Goal: Information Seeking & Learning: Learn about a topic

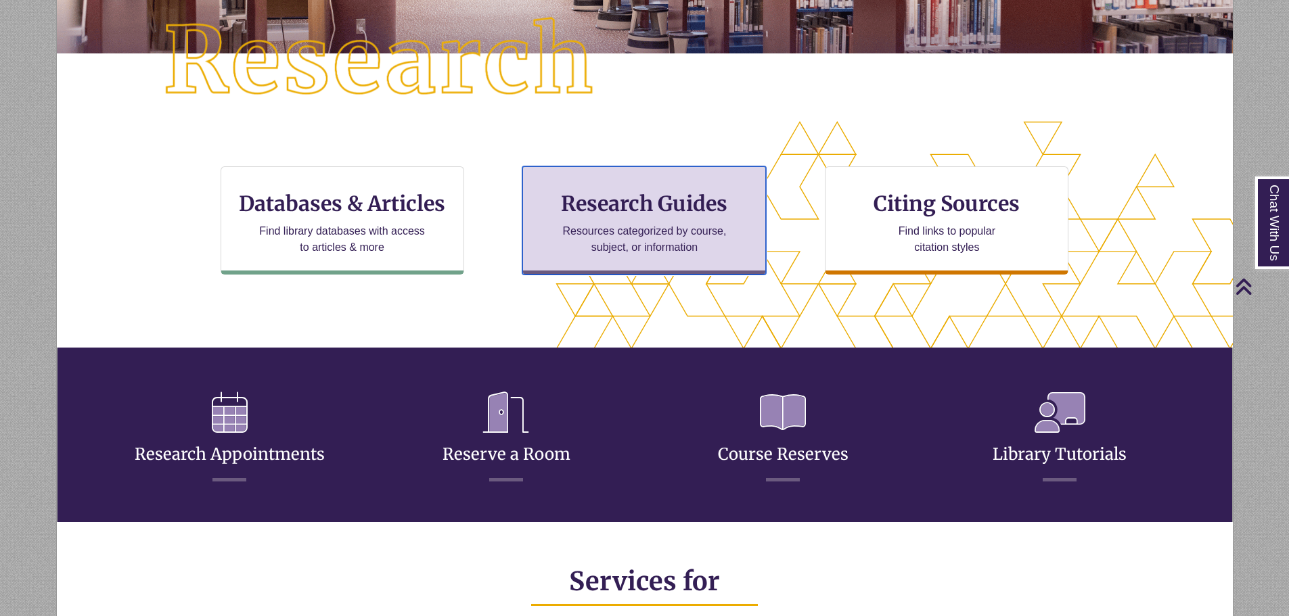
click at [731, 181] on div "Research Guides Resources categorized by course, subject, or information" at bounding box center [644, 220] width 244 height 108
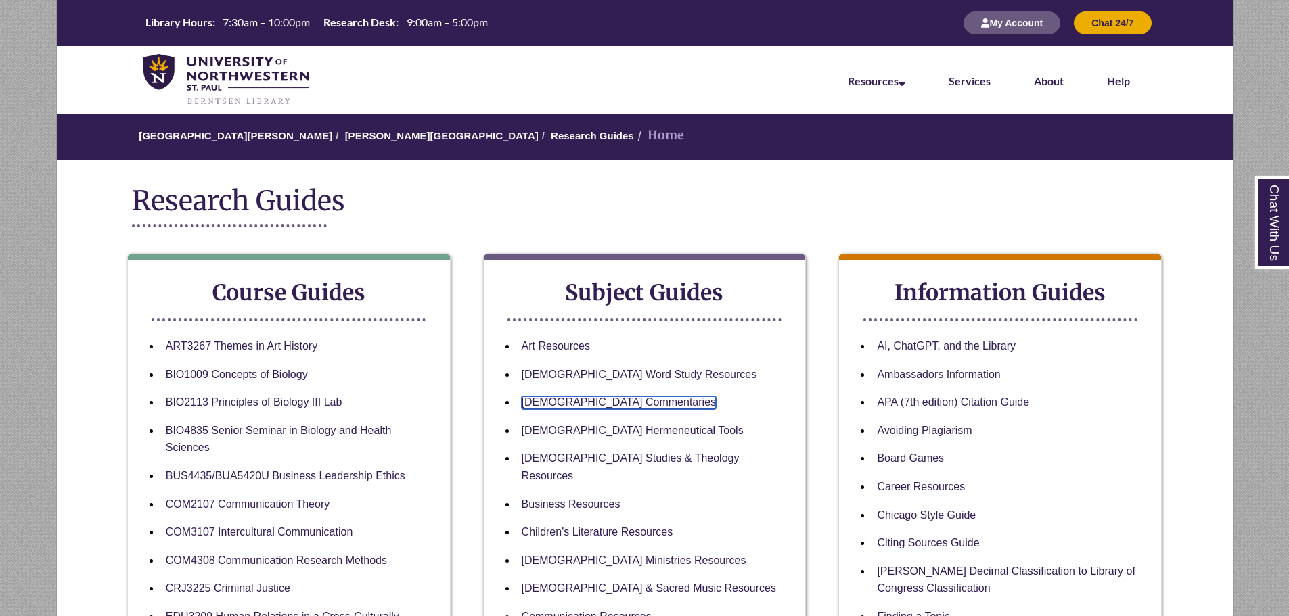
click at [611, 401] on link "[DEMOGRAPHIC_DATA] Commentaries" at bounding box center [619, 402] width 194 height 13
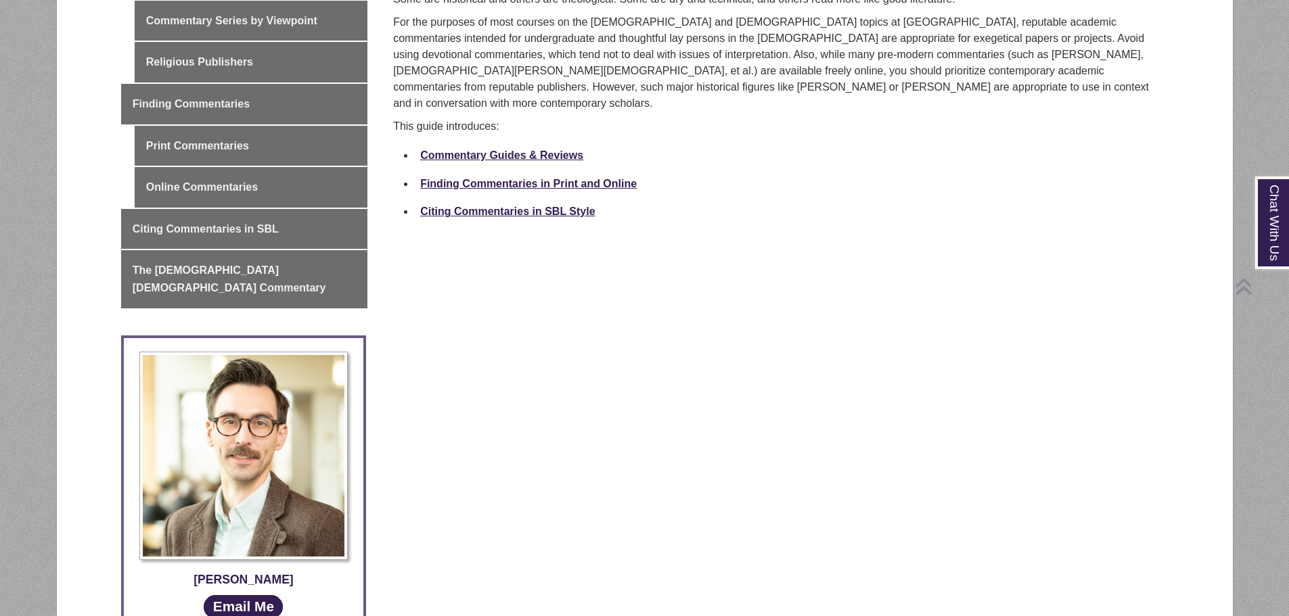
scroll to position [999, 0]
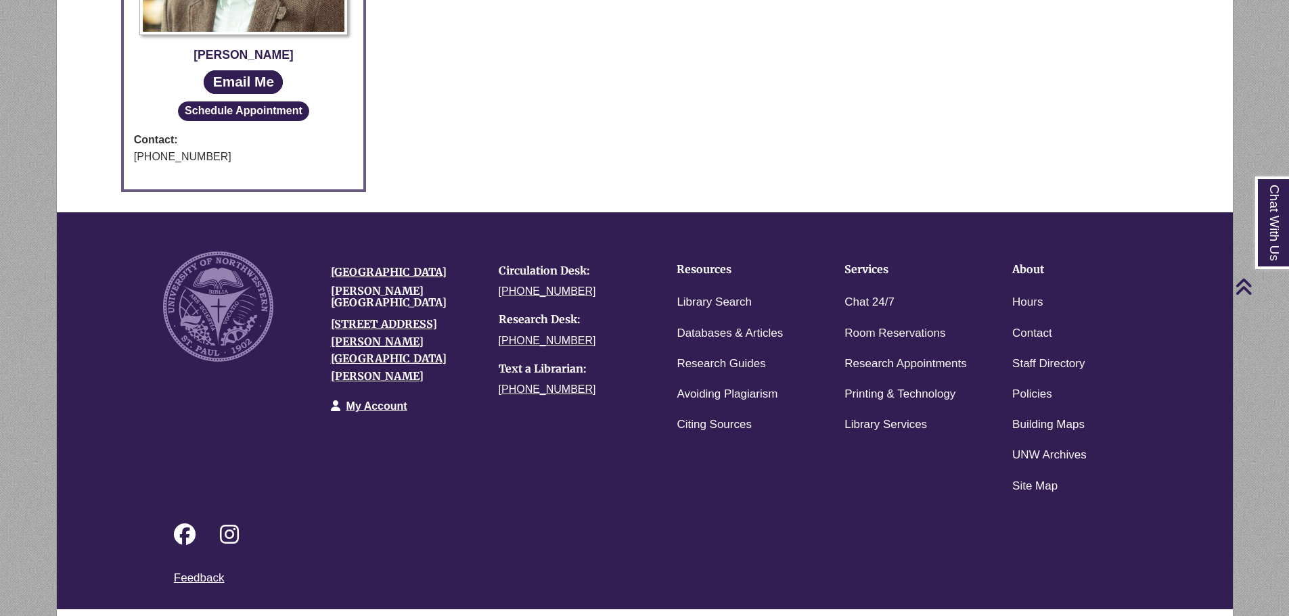
click at [1104, 616] on div "Login to LibApps" at bounding box center [1128, 622] width 60 height 12
click at [1111, 613] on div "Last Updated: [DATE] 4:13 PM URL: [URL][DOMAIN_NAME] Print Page Print Page Powe…" at bounding box center [649, 621] width 1037 height 16
click at [1115, 616] on div "Login to LibApps" at bounding box center [1128, 622] width 60 height 12
click at [1113, 616] on link "Login to LibApps" at bounding box center [1127, 622] width 55 height 8
